Goal: Share content

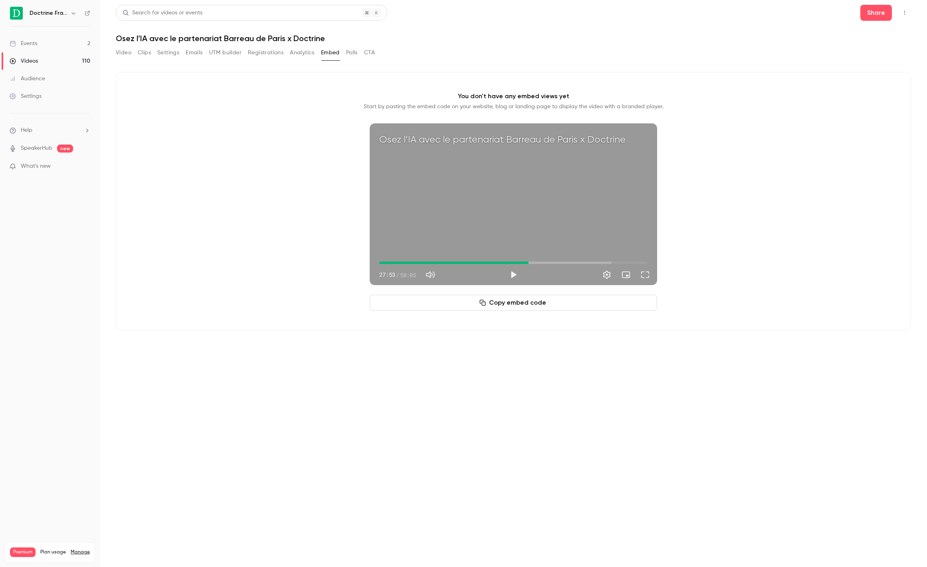
click at [28, 44] on div "Events" at bounding box center [24, 44] width 28 height 8
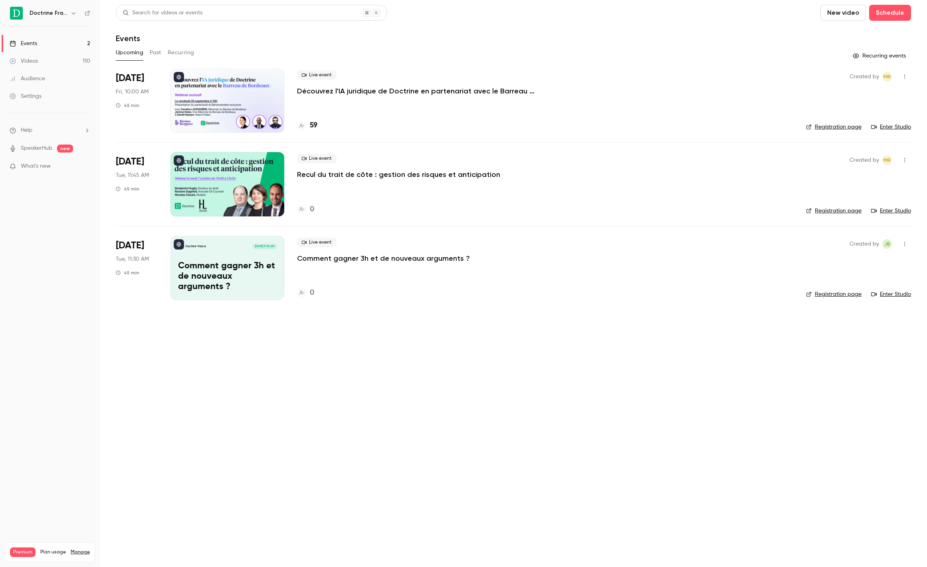
click at [426, 87] on p "Découvrez l'IA juridique de Doctrine en partenariat avec le Barreau de Bordeaux" at bounding box center [417, 91] width 240 height 10
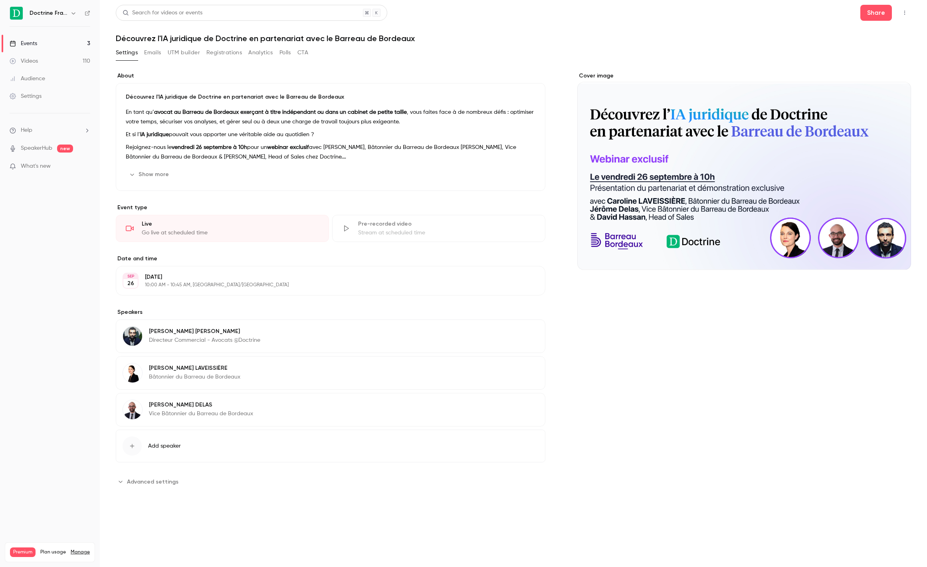
click at [223, 47] on button "Registrations" at bounding box center [224, 52] width 36 height 13
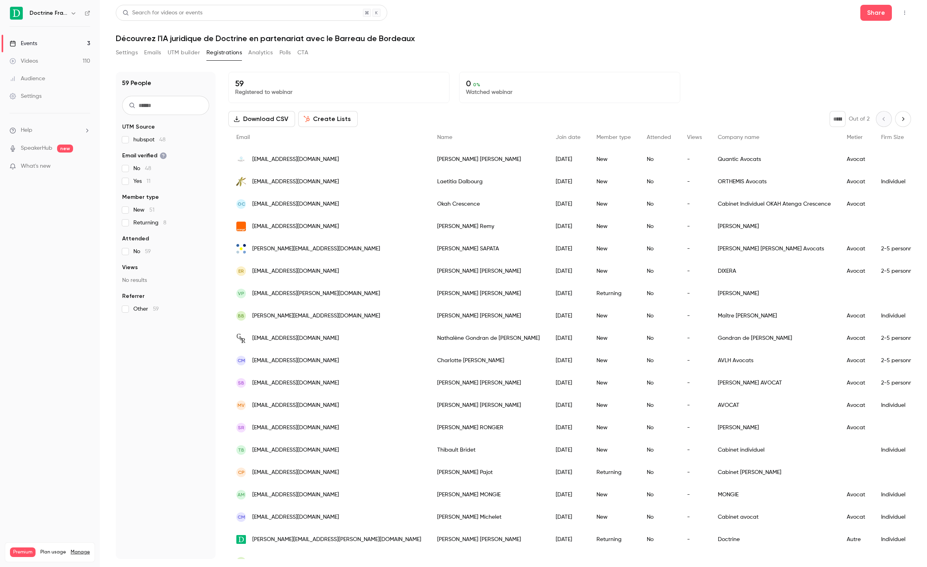
click at [128, 55] on button "Settings" at bounding box center [127, 52] width 22 height 13
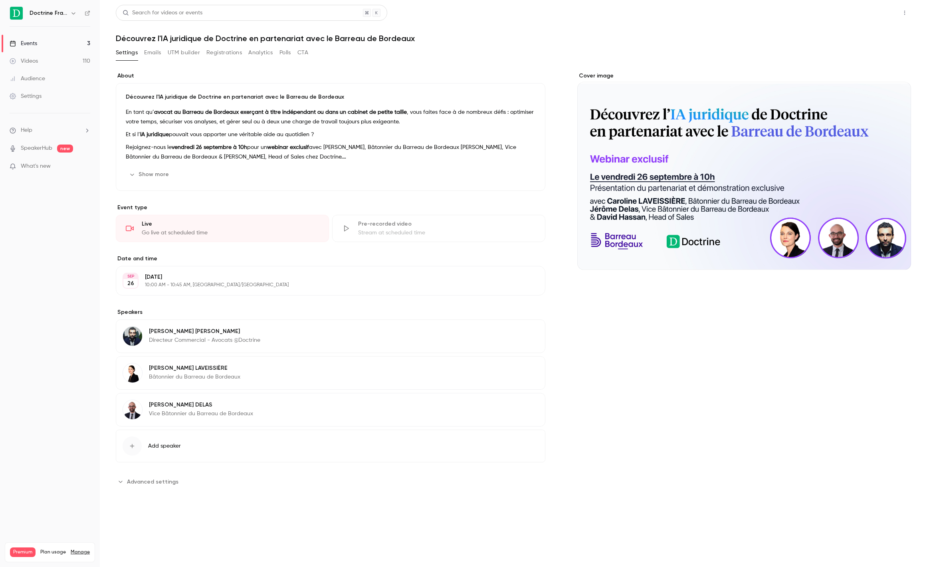
click at [864, 11] on button "Share" at bounding box center [876, 13] width 32 height 16
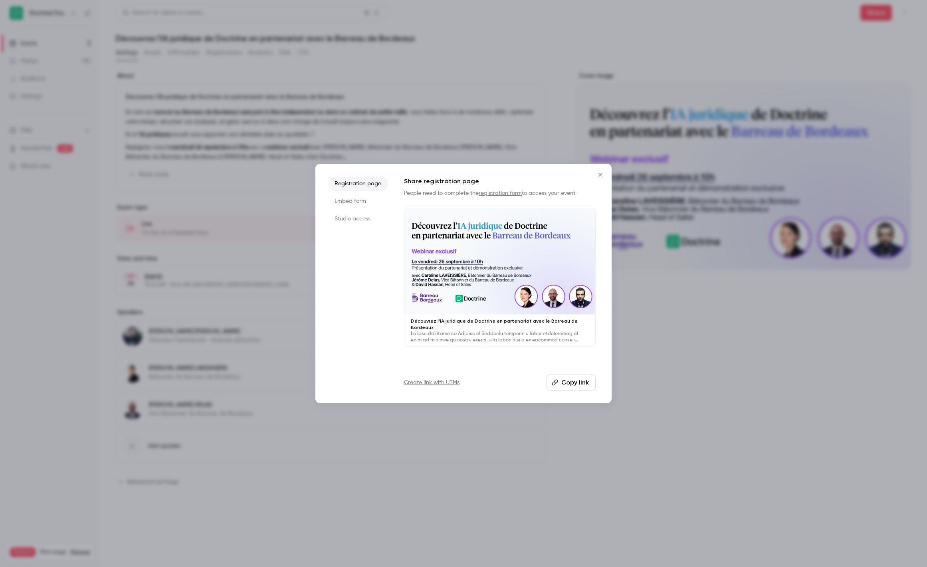
click at [354, 218] on li "Studio access" at bounding box center [358, 219] width 60 height 14
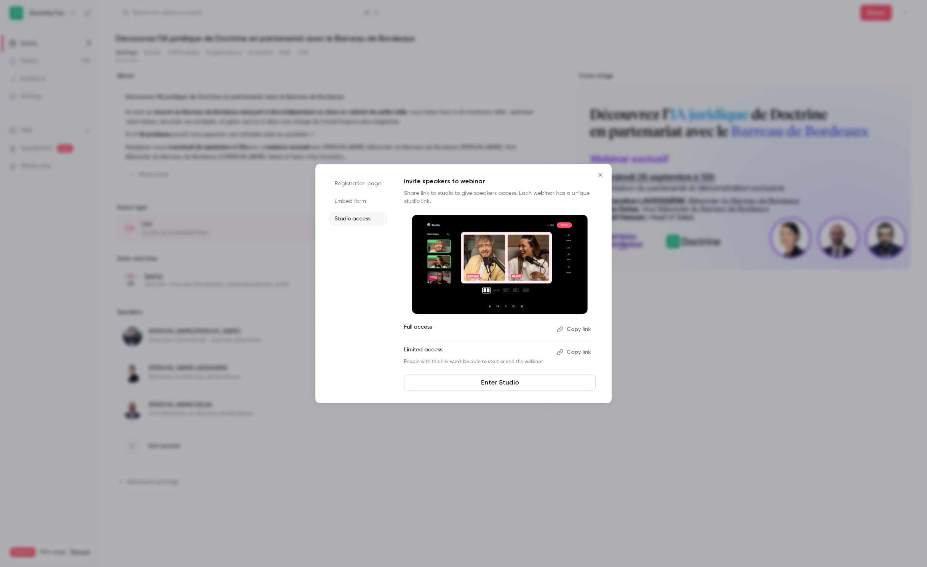
click at [504, 362] on p "People with this link won't be able to start or end the webinar" at bounding box center [477, 361] width 147 height 6
copy p "People with this link won't be able to start or end the webinar"
click at [576, 349] on button "Copy link" at bounding box center [575, 352] width 42 height 13
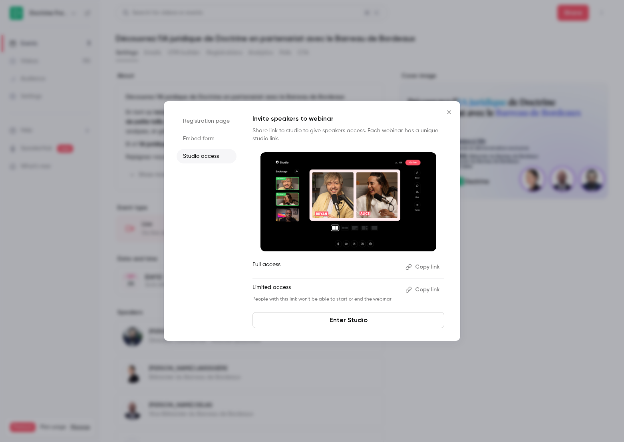
click at [443, 109] on button "Close" at bounding box center [449, 112] width 16 height 16
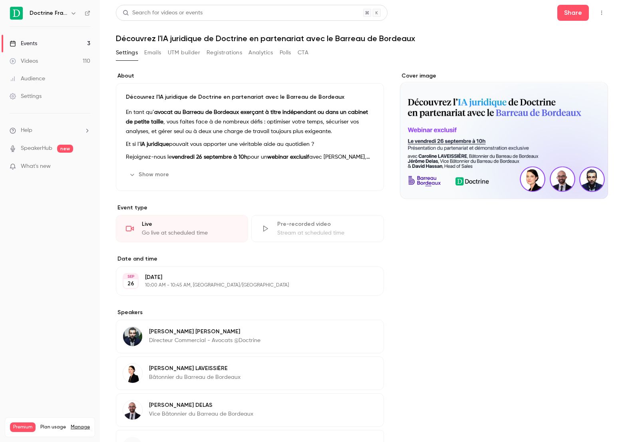
click at [57, 43] on link "Events 3" at bounding box center [50, 44] width 100 height 18
